Goal: Ask a question: Seek information or help from site administrators or community

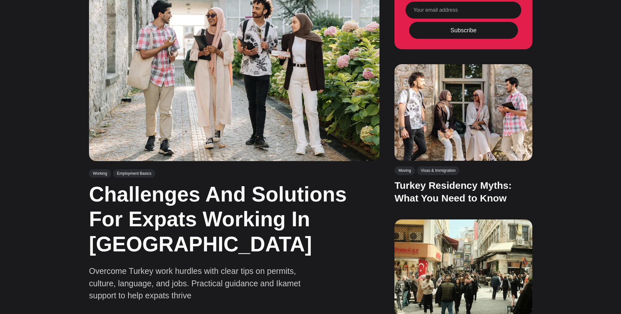
drag, startPoint x: 560, startPoint y: 73, endPoint x: 556, endPoint y: 81, distance: 9.6
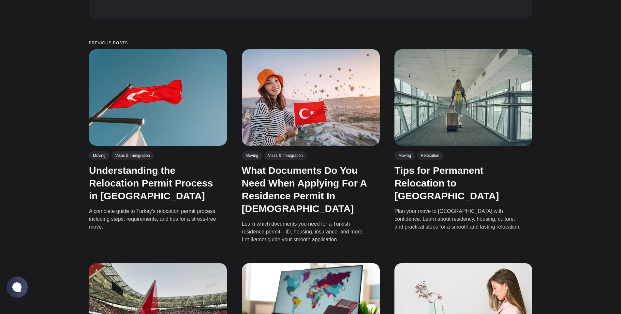
drag, startPoint x: 568, startPoint y: 79, endPoint x: 555, endPoint y: 95, distance: 20.7
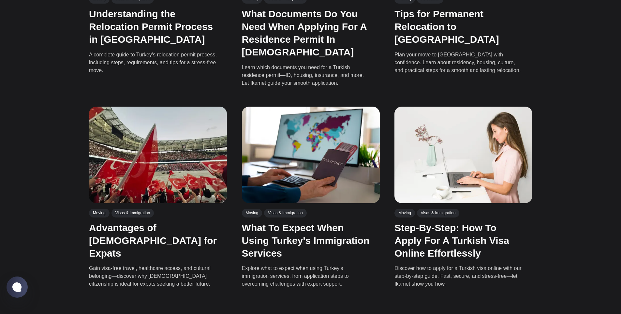
drag, startPoint x: 577, startPoint y: 62, endPoint x: 562, endPoint y: 83, distance: 25.9
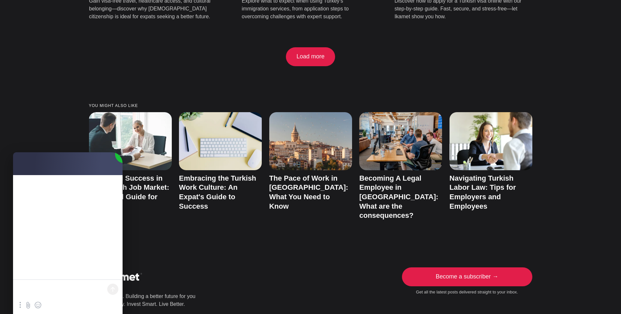
drag, startPoint x: 575, startPoint y: 64, endPoint x: 564, endPoint y: 80, distance: 19.6
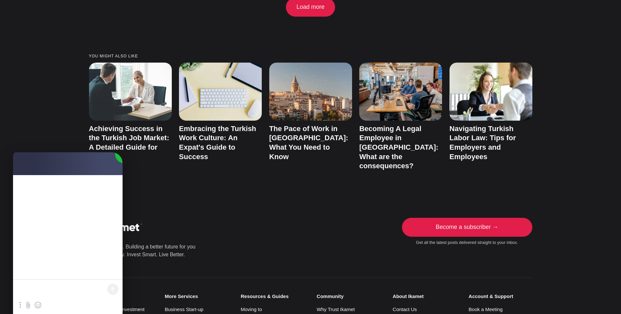
scroll to position [0, 0]
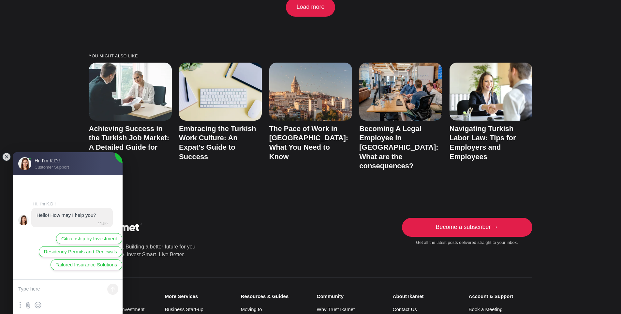
click at [57, 292] on textarea at bounding box center [67, 290] width 109 height 20
type textarea "Hello there, I need to ask some question in regard getting residency"
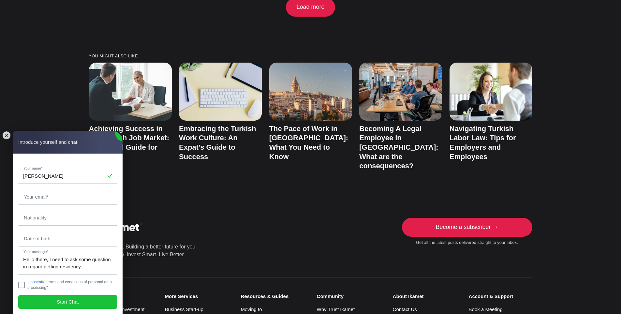
type input "[PERSON_NAME]"
type input "s"
type input "[EMAIL_ADDRESS][DOMAIN_NAME]"
type input "[GEOGRAPHIC_DATA]"
type input "1977"
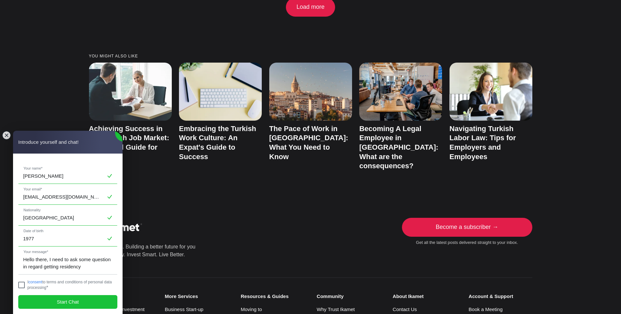
drag, startPoint x: 25, startPoint y: 280, endPoint x: 22, endPoint y: 286, distance: 7.0
click at [25, 281] on jdiv "I consent to terms and conditions of personal data processing *" at bounding box center [67, 285] width 99 height 10
drag, startPoint x: 22, startPoint y: 285, endPoint x: 25, endPoint y: 288, distance: 4.2
click at [22, 285] on jdiv at bounding box center [21, 284] width 7 height 7
click at [22, 284] on jdiv at bounding box center [21, 284] width 7 height 7
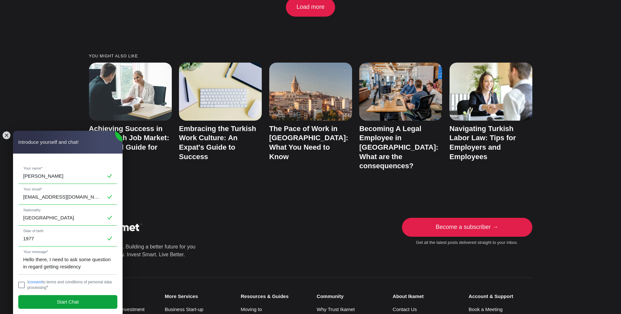
click at [47, 302] on jdiv "Start Chat" at bounding box center [67, 302] width 99 height 14
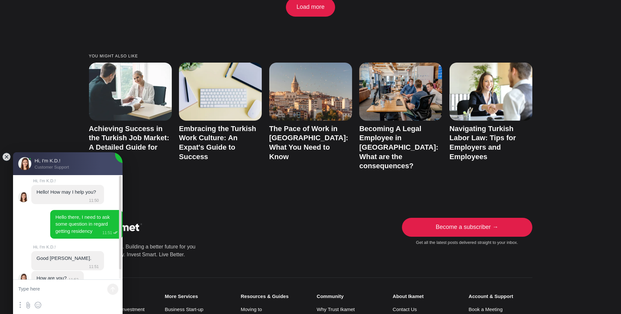
scroll to position [11, 0]
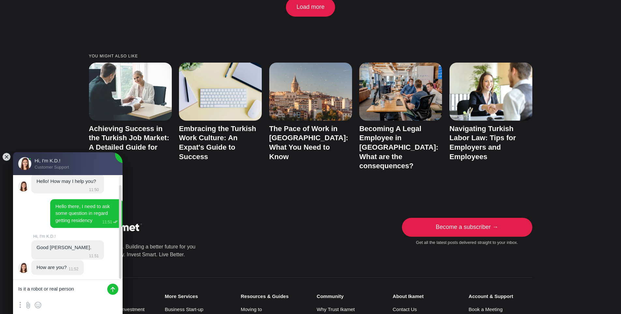
type textarea "Is it a robot or real person !"
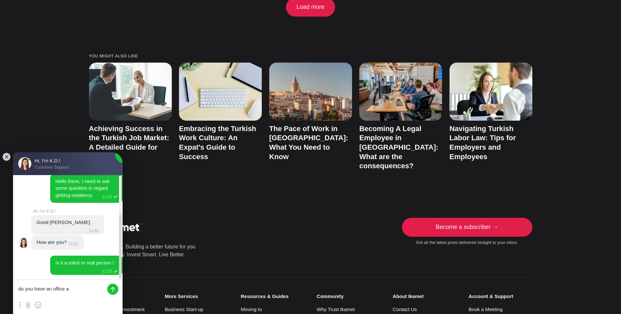
scroll to position [63, 0]
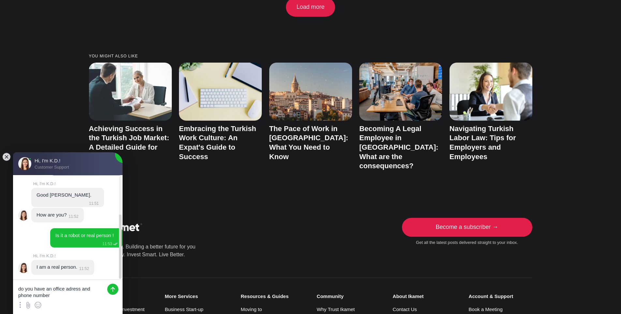
click at [35, 288] on textarea "do you have an office adress and phone number" at bounding box center [67, 290] width 109 height 20
click at [79, 298] on textarea "do your company have an office adress and phone number" at bounding box center [67, 290] width 109 height 20
type textarea "Alright nice to talk to you, I am checking what is the steps to get short permi…"
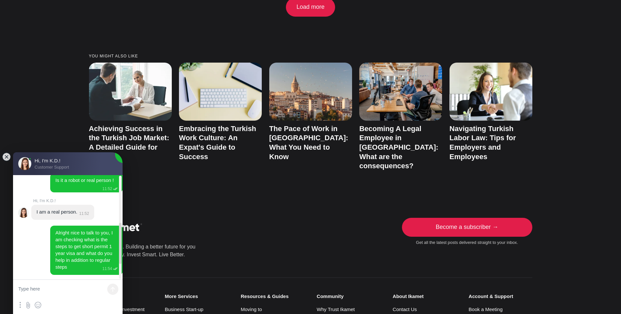
scroll to position [159, 0]
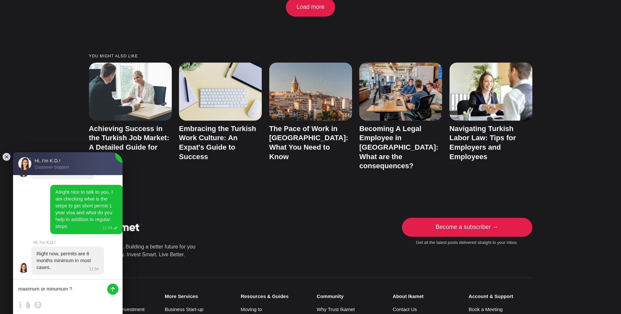
type textarea "maximum or minumum ?"
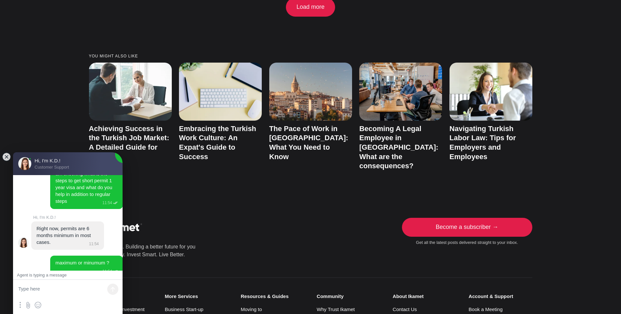
scroll to position [239, 0]
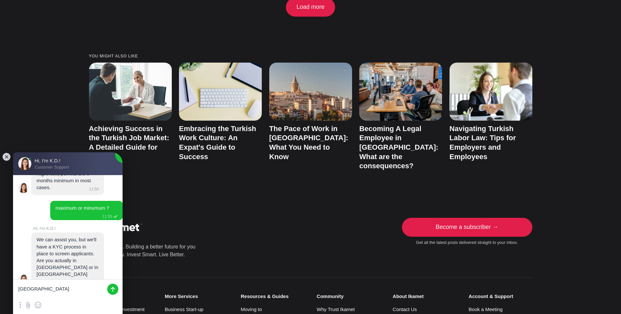
type textarea "[GEOGRAPHIC_DATA]"
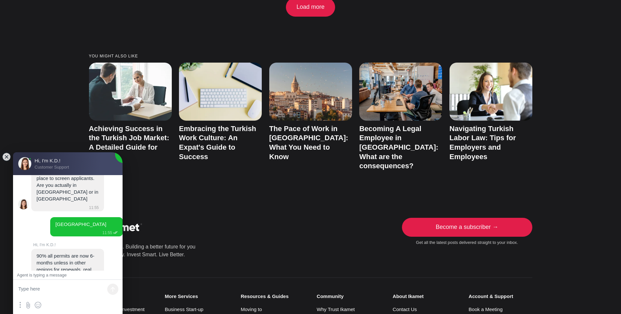
scroll to position [337, 0]
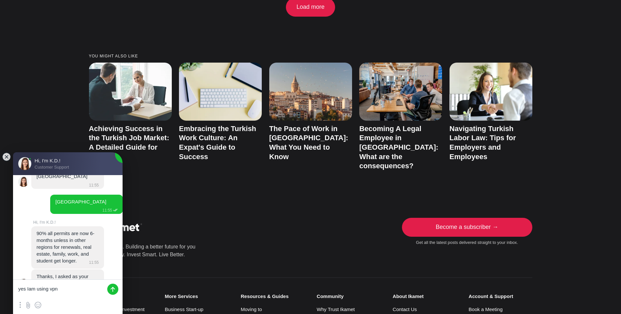
type textarea "yes Iam using vpn"
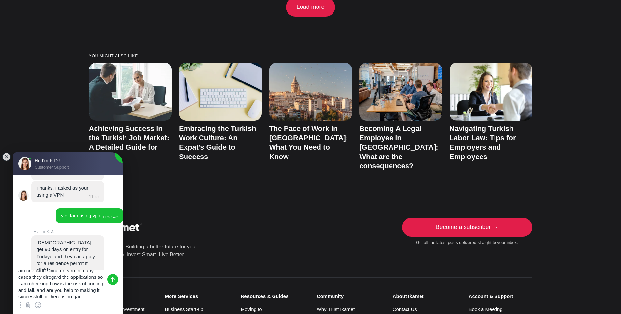
scroll to position [15, 0]
type textarea "am checking since I heard in many cases they diregard the applications so I am …"
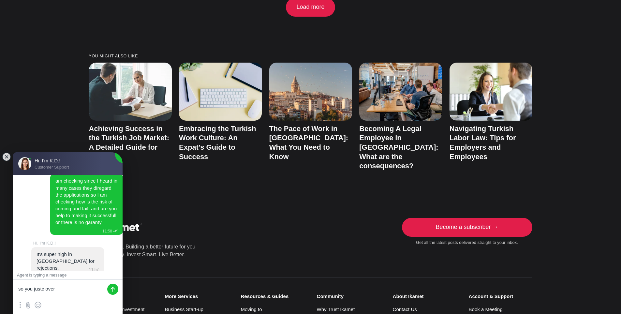
scroll to position [584, 0]
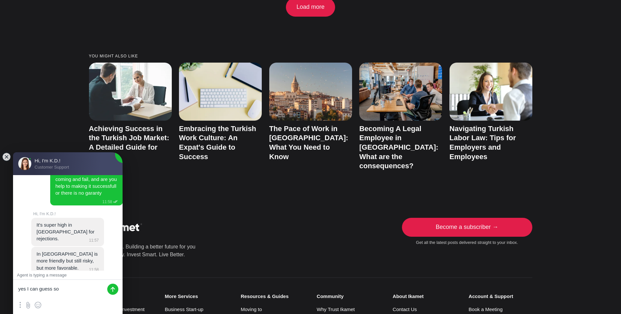
type textarea "yes I can guess so"
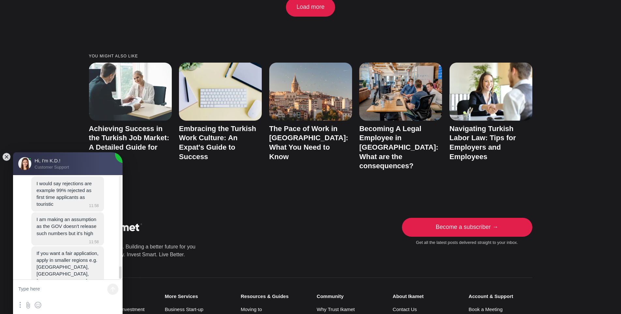
scroll to position [786, 0]
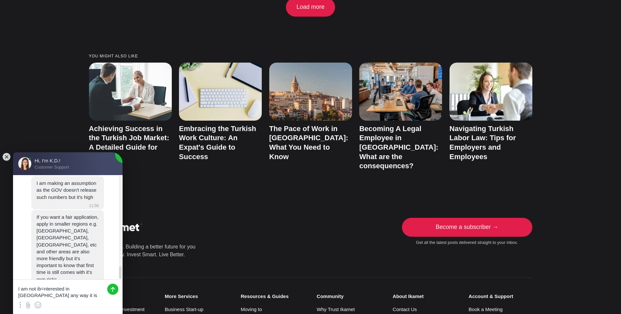
click at [45, 287] on textarea "I am not ib=nterested in [GEOGRAPHIC_DATA] any way it is super expensive as i l…" at bounding box center [67, 290] width 109 height 20
click at [44, 289] on textarea "I am not ib=nterested in [GEOGRAPHIC_DATA] any way it is super expensive as i l…" at bounding box center [67, 290] width 109 height 20
click at [91, 289] on textarea "I am not interested in Isnabul any way it is super expensive as i learned" at bounding box center [67, 290] width 109 height 20
type textarea "I am not interested in [GEOGRAPHIC_DATA] anyway it is super expensive as i lear…"
click at [110, 287] on jdiv at bounding box center [112, 288] width 11 height 11
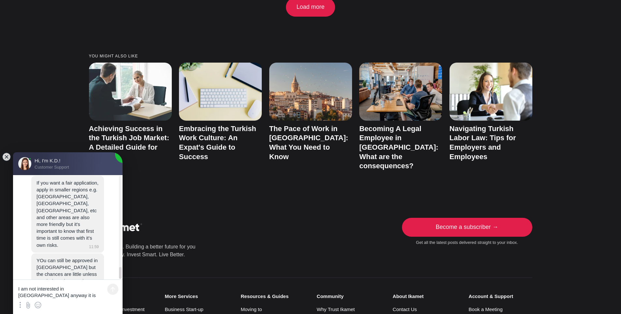
scroll to position [825, 0]
click at [63, 296] on textarea "I am not interested in [GEOGRAPHIC_DATA] anyway it is super expensive as i lear…" at bounding box center [67, 290] width 109 height 20
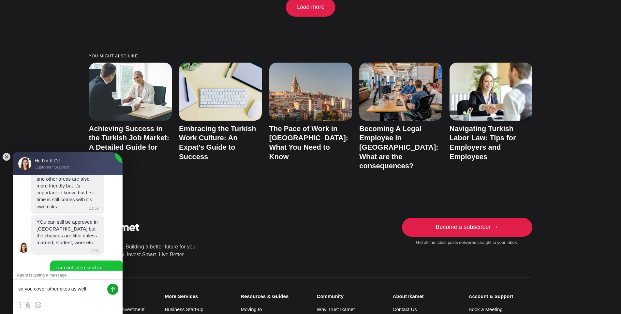
type textarea "so you cover other cites as well,"
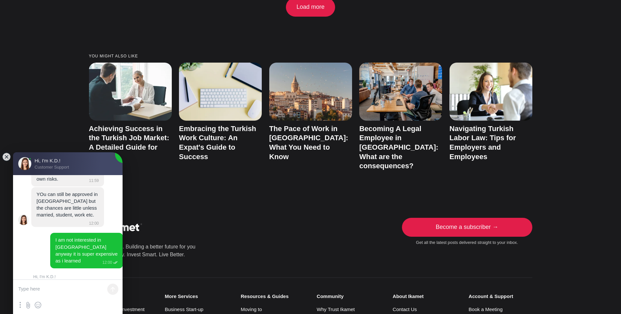
scroll to position [920, 0]
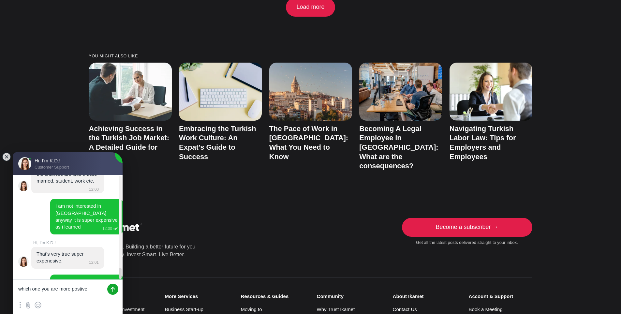
click at [55, 291] on textarea "which one you are more postive" at bounding box center [67, 290] width 109 height 20
click at [33, 287] on textarea "which one you have more postive prespective ?" at bounding box center [67, 290] width 109 height 20
click at [35, 289] on textarea "which one you have more postive prespective ?" at bounding box center [67, 290] width 109 height 20
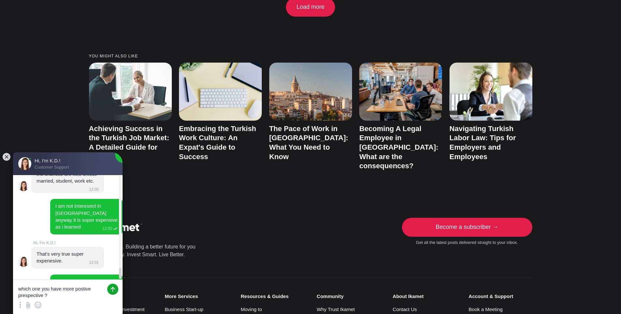
click at [35, 289] on textarea "which one you have more postive prespective ?" at bounding box center [67, 290] width 109 height 20
type textarea "which city you have more postive prespective ?"
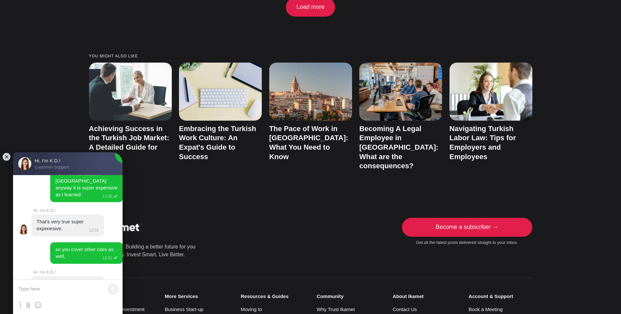
scroll to position [986, 0]
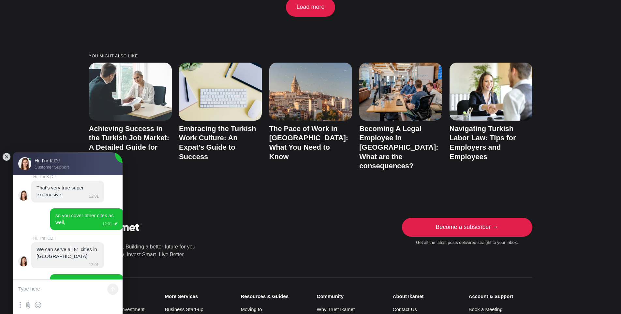
click at [72, 285] on textarea at bounding box center [67, 290] width 109 height 20
type textarea "Ah Ok"
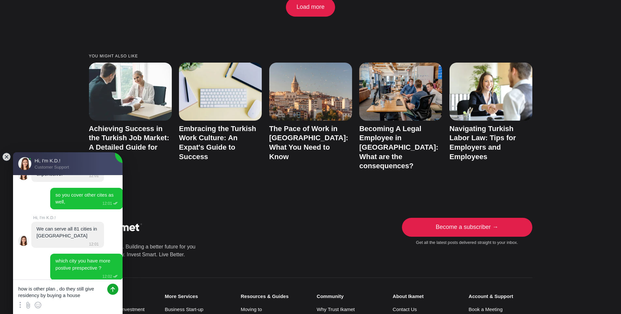
type textarea "how is other plan , do they still give residency by buying a house"
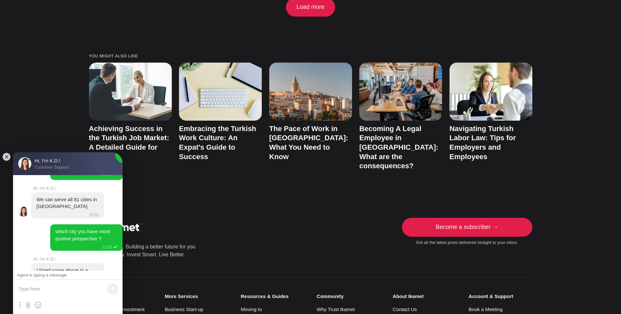
scroll to position [1070, 0]
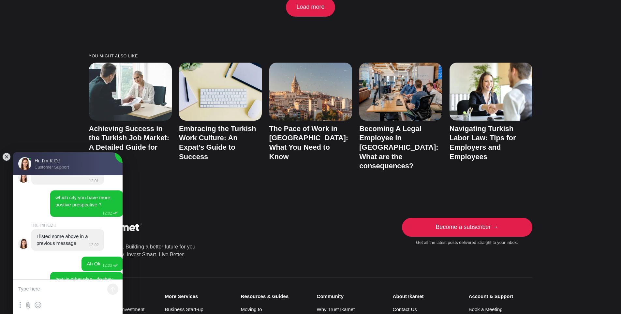
click at [76, 289] on textarea at bounding box center [67, 290] width 109 height 20
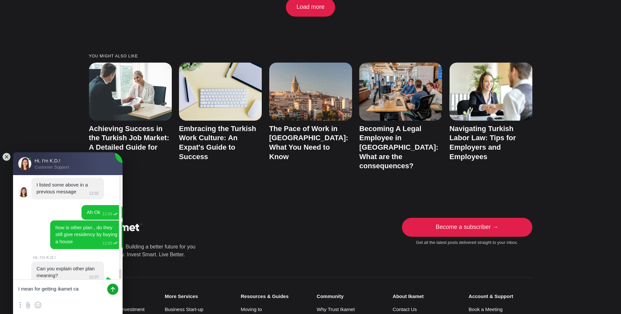
scroll to position [1148, 0]
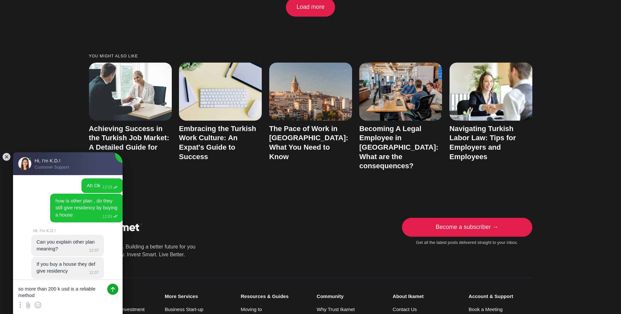
click at [20, 290] on textarea "so more than 200 k usd is a reliable method" at bounding box center [67, 290] width 109 height 20
click at [18, 291] on textarea "so more than 200 k usd is a reliable method" at bounding box center [67, 290] width 109 height 20
type textarea "I see so more than 200 k usd is a reliable method"
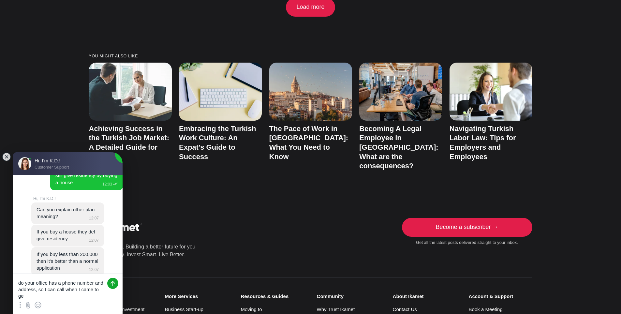
scroll to position [0, 0]
type textarea "how much is your fee for getting resident permit"
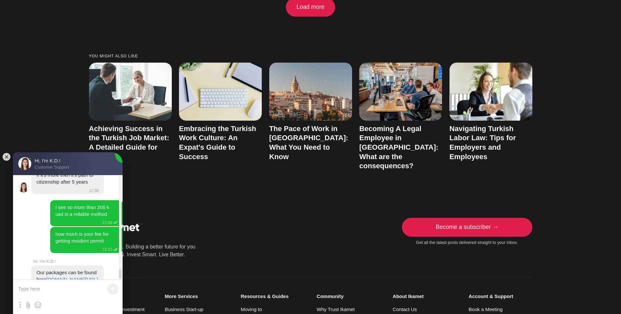
scroll to position [1339, 0]
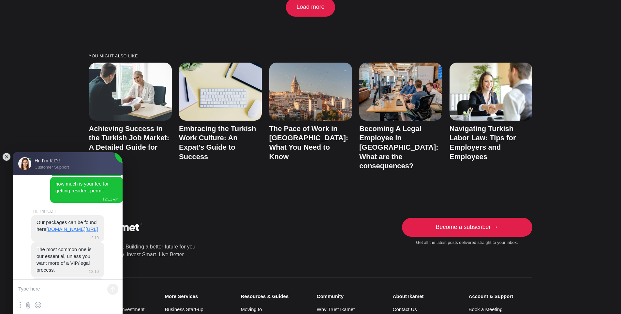
click at [55, 288] on textarea at bounding box center [67, 290] width 109 height 20
type textarea "I just want I give my documenst and the ganet do 0 to 100 , I am not fan of run…"
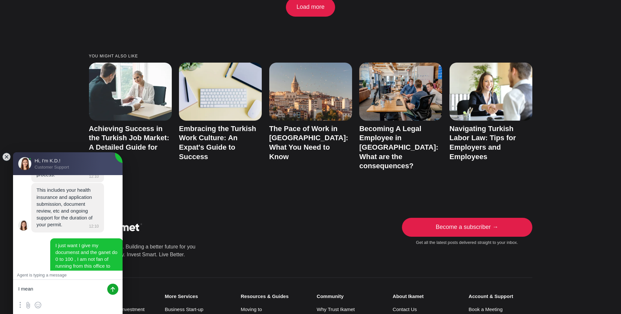
scroll to position [1449, 0]
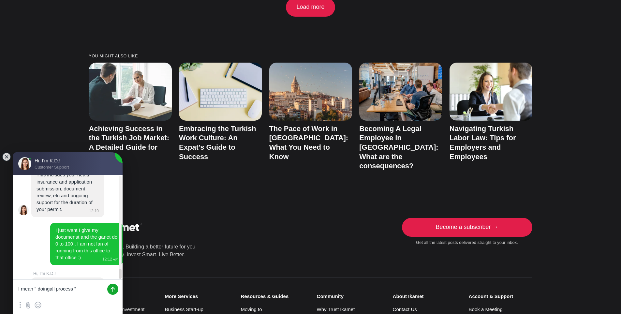
type textarea "I mean " doing all process ""
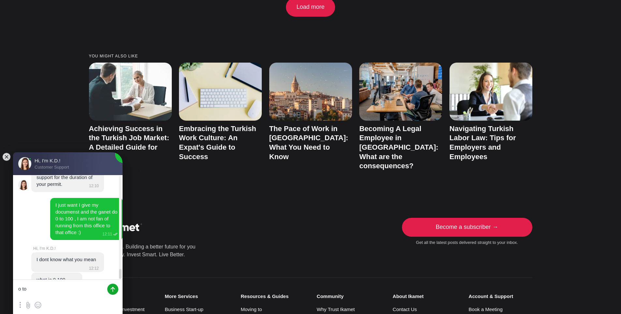
scroll to position [1515, 0]
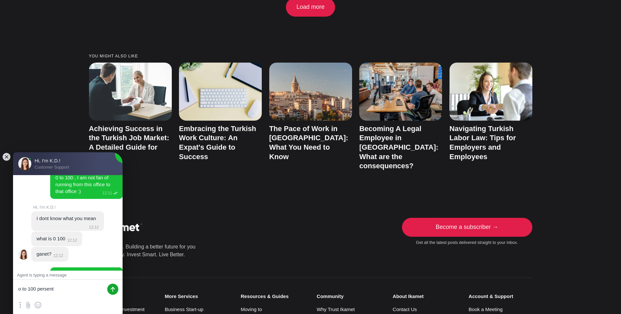
type textarea "o to 100 persent"
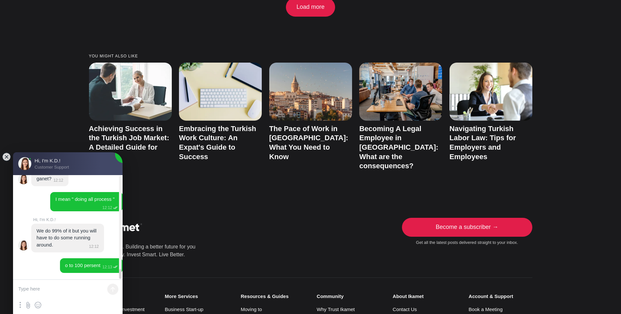
scroll to position [1613, 0]
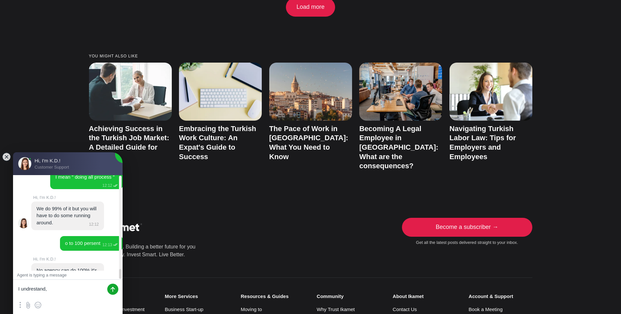
type textarea "I undrestand,"
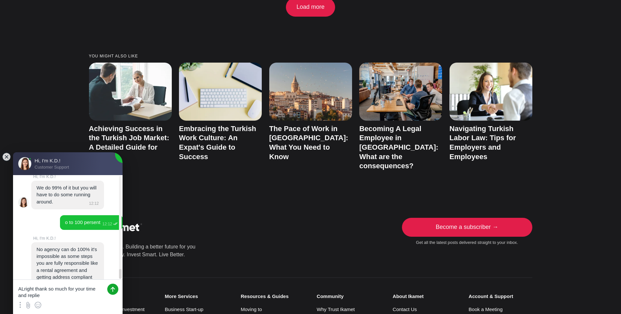
type textarea "ALright thank so much for your time and replies"
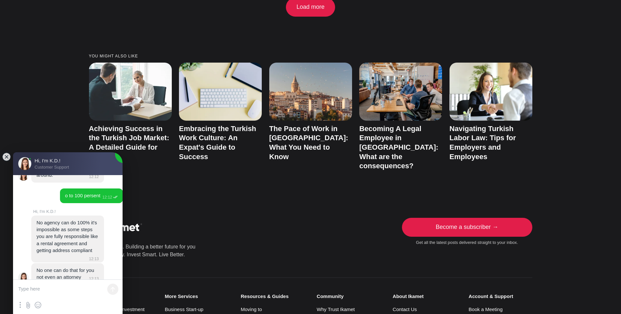
scroll to position [1694, 0]
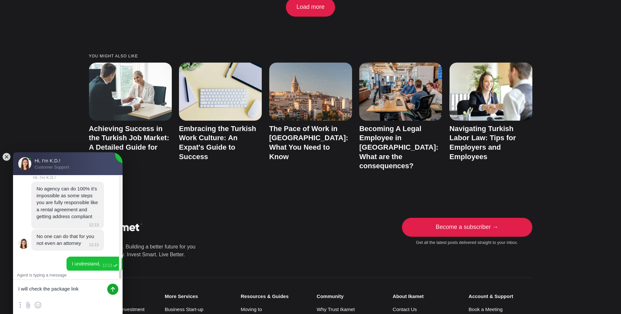
type textarea "I will check the package link"
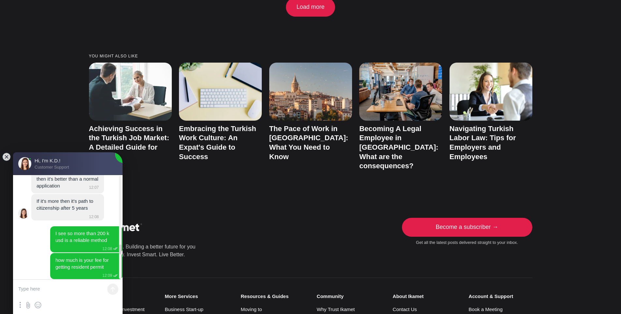
scroll to position [1250, 0]
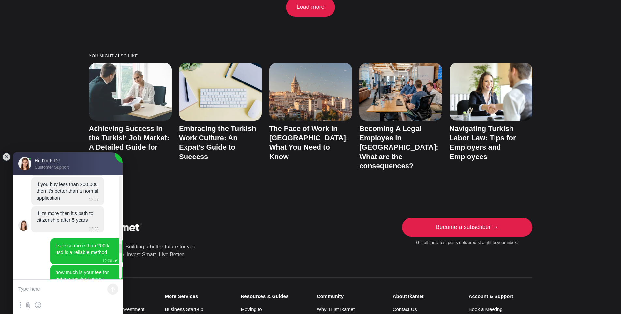
drag, startPoint x: 120, startPoint y: 274, endPoint x: 116, endPoint y: 248, distance: 26.1
click at [117, 248] on jdiv "Hi, I'm K.D.! Hello! How may I help you? 11:50 Hello there, I need to ask some …" at bounding box center [67, 227] width 109 height 104
click at [81, 313] on link "[DOMAIN_NAME][URL]" at bounding box center [71, 317] width 51 height 6
click at [49, 285] on textarea at bounding box center [67, 290] width 109 height 20
type textarea "fees are per person right ?"
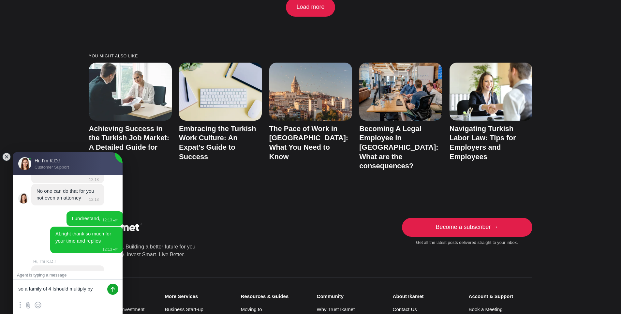
scroll to position [1773, 0]
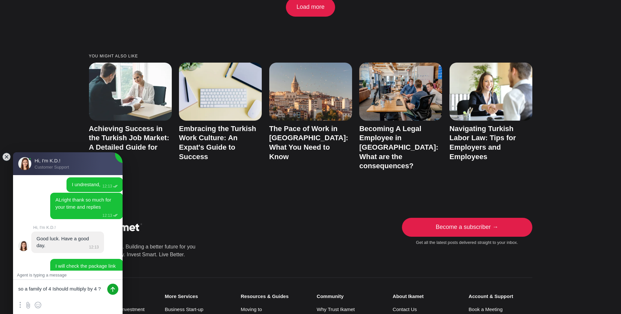
type textarea "so a family of 4 Ishould multiply by 4"
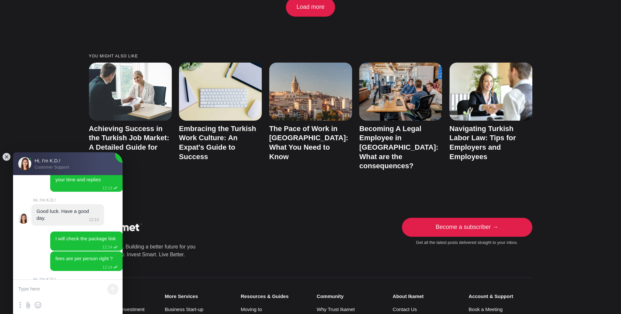
scroll to position [1839, 0]
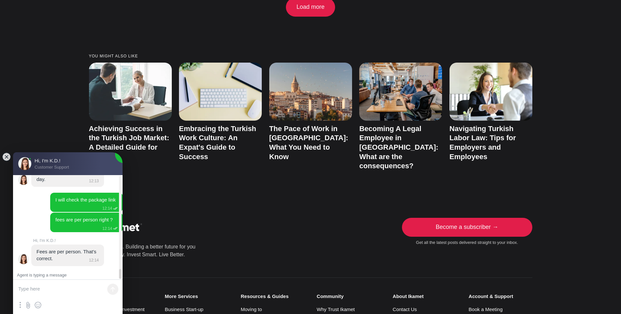
click at [52, 288] on textarea at bounding box center [67, 290] width 109 height 20
type textarea "we are a family of 4,"
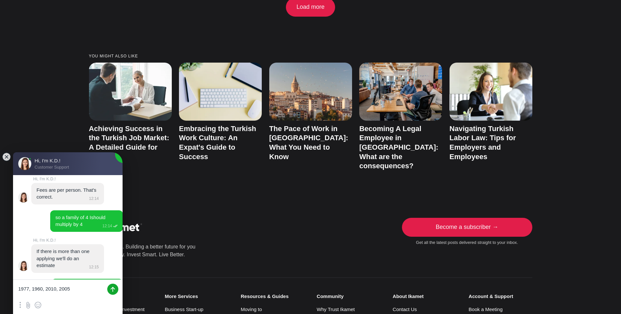
scroll to position [1930, 0]
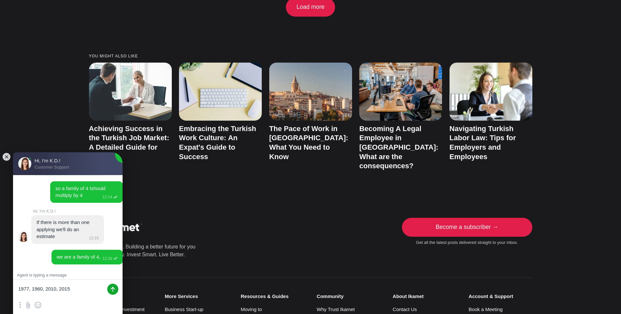
type textarea "1977, 1960, 2010, 2015"
click at [112, 290] on jdiv at bounding box center [112, 288] width 11 height 11
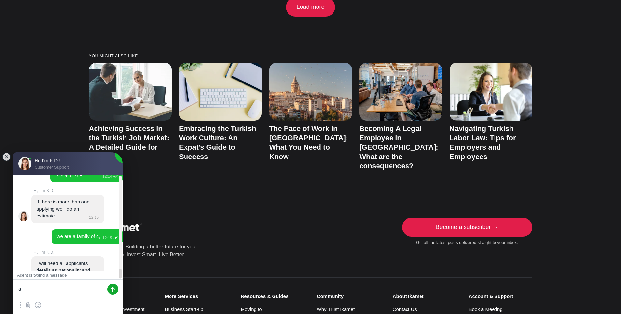
scroll to position [1987, 0]
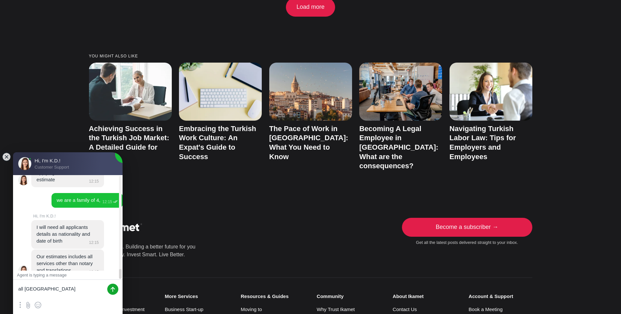
type textarea "all [GEOGRAPHIC_DATA]"
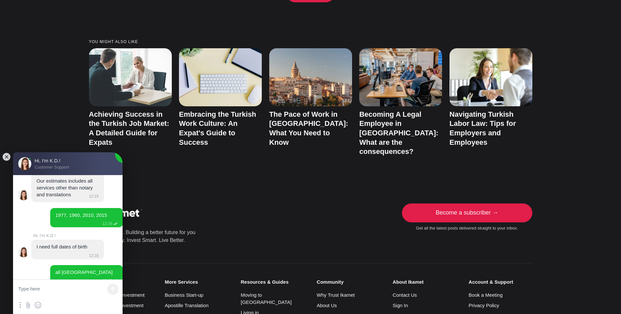
scroll to position [1412, 0]
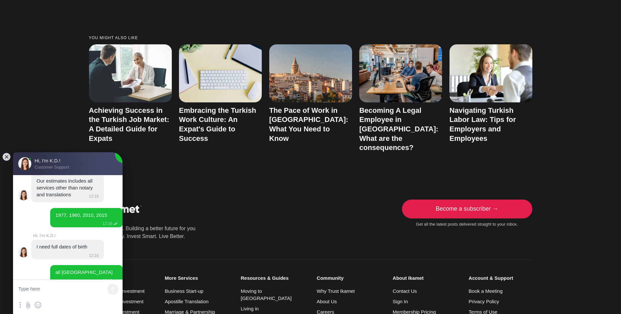
drag, startPoint x: 63, startPoint y: 261, endPoint x: 63, endPoint y: 274, distance: 12.7
click at [58, 287] on textarea at bounding box center [67, 290] width 109 height 20
type textarea "3"
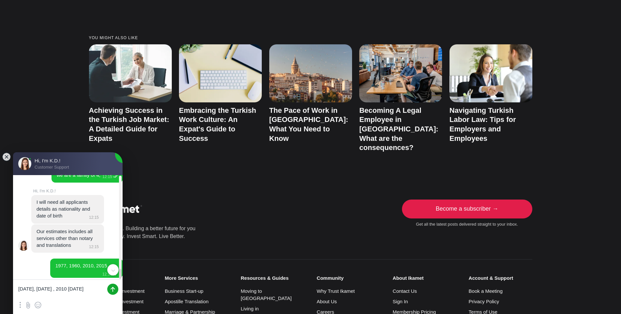
scroll to position [2062, 0]
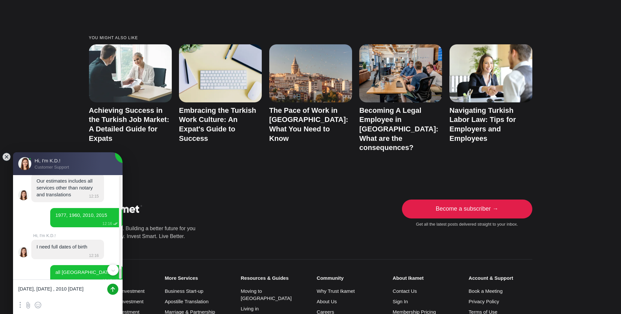
drag, startPoint x: 120, startPoint y: 274, endPoint x: 119, endPoint y: 280, distance: 6.2
click at [120, 280] on jdiv "Hi, I'm K.D.! Customer Support Hi, I'm K.D.! Hello! How may I help you? 11:50 H…" at bounding box center [67, 233] width 109 height 162
type textarea "[DATE], [DATE] , [DATE] [DATE]"
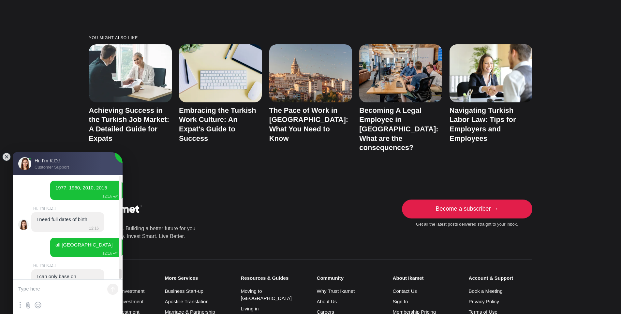
click at [67, 290] on textarea at bounding box center [67, 290] width 109 height 20
type textarea "a collection of apprilians"
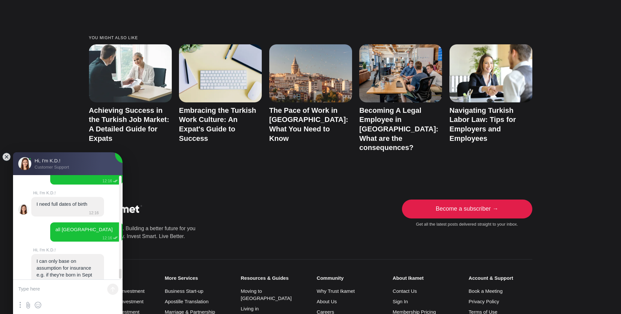
scroll to position [2110, 0]
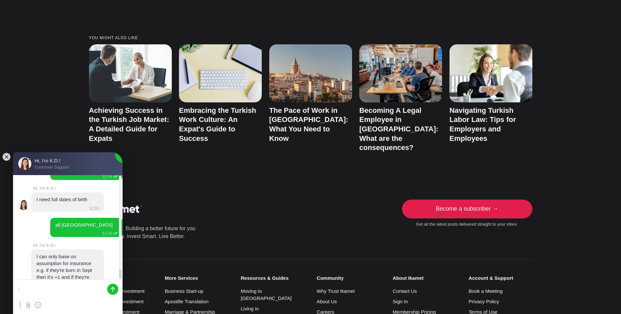
type textarea ":)"
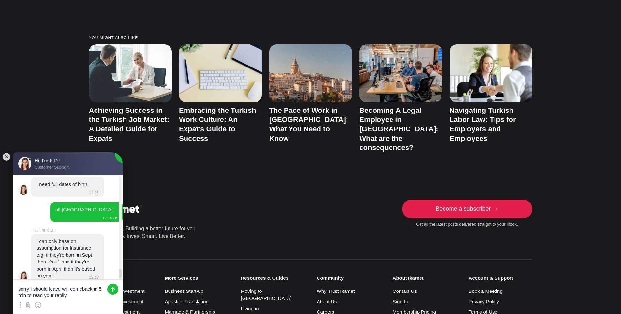
drag, startPoint x: 59, startPoint y: 287, endPoint x: 60, endPoint y: 292, distance: 4.3
click at [59, 288] on textarea "sorry I should leave will comeback in 5 min to read your repliy" at bounding box center [67, 290] width 109 height 20
click at [101, 288] on textarea "sorry I should leave will comeback in 5 min to read your repliy" at bounding box center [67, 290] width 109 height 20
type textarea "sorry I should leave will comeback in 20 min to read your repliy"
click at [112, 292] on jdiv at bounding box center [112, 288] width 11 height 11
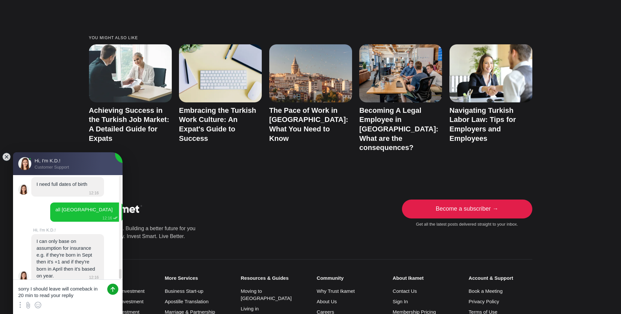
scroll to position [2154, 0]
